Goal: Information Seeking & Learning: Learn about a topic

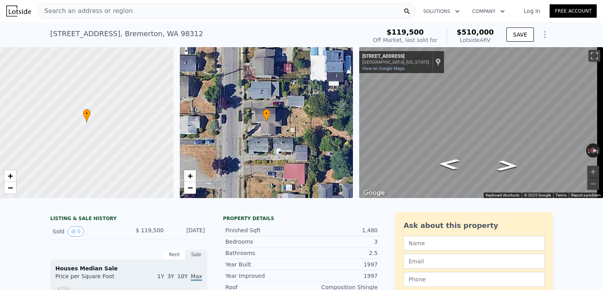
click at [139, 11] on div "Search an address or region" at bounding box center [227, 11] width 378 height 16
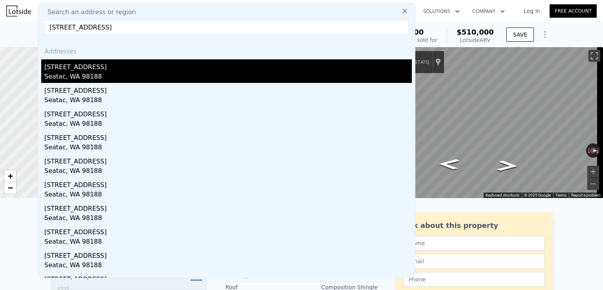
type input "[STREET_ADDRESS]"
click at [98, 72] on div "Seatac, WA 98188" at bounding box center [227, 77] width 367 height 11
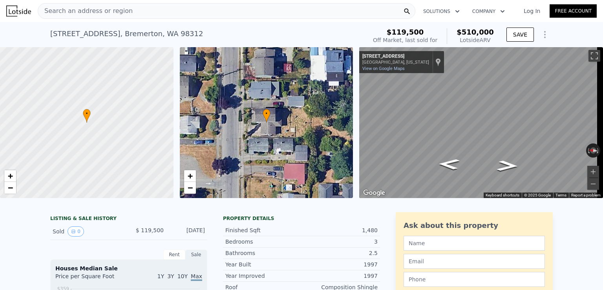
type input "3"
type input "4"
type input "2.5"
type input "1340"
type input "1890"
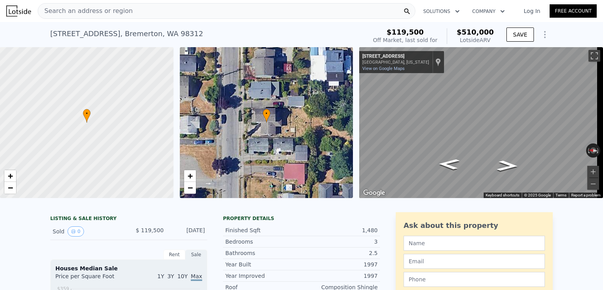
type input "7250"
type input "18951"
type input "$ 714,000"
type input "5"
type input "$ 654,505"
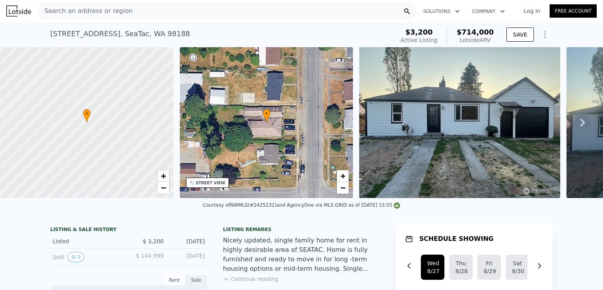
click at [475, 32] on span "$714,000" at bounding box center [474, 32] width 37 height 8
copy span "$714,000"
